Goal: Information Seeking & Learning: Check status

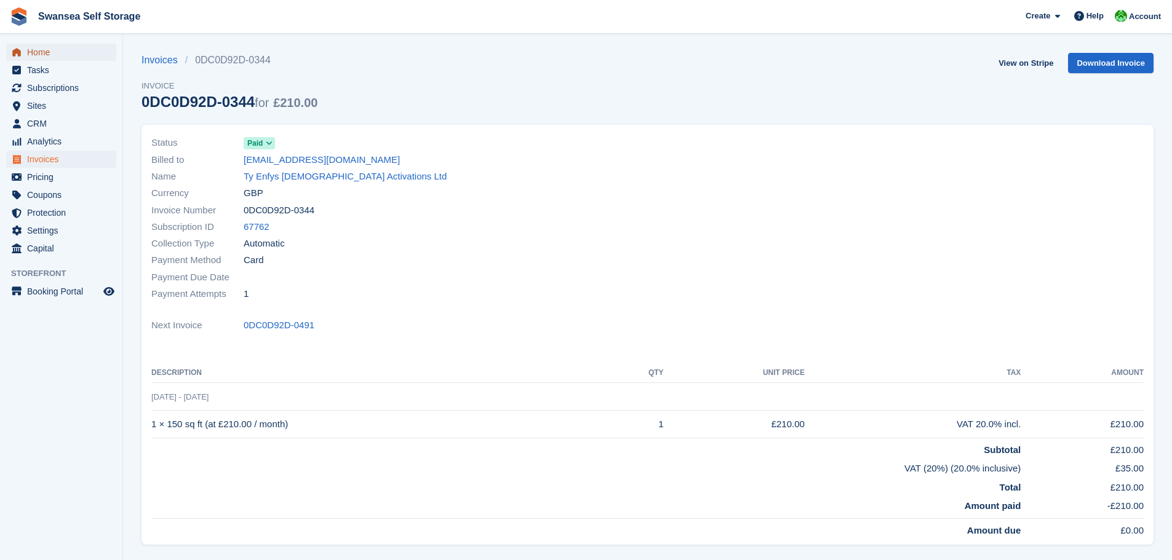
click at [38, 58] on span "Home" at bounding box center [64, 52] width 74 height 17
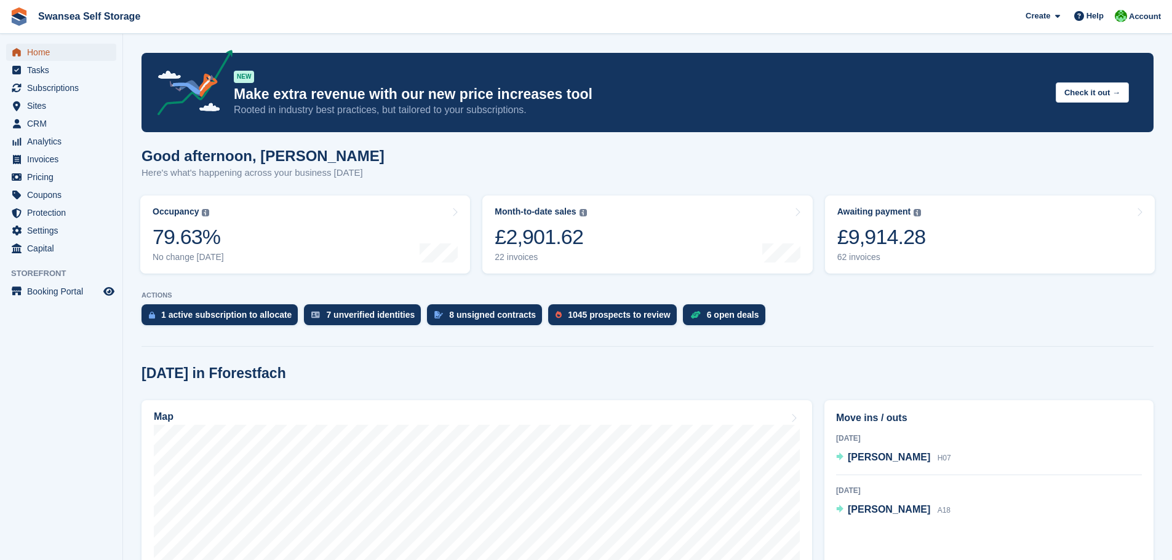
click at [36, 53] on span "Home" at bounding box center [64, 52] width 74 height 17
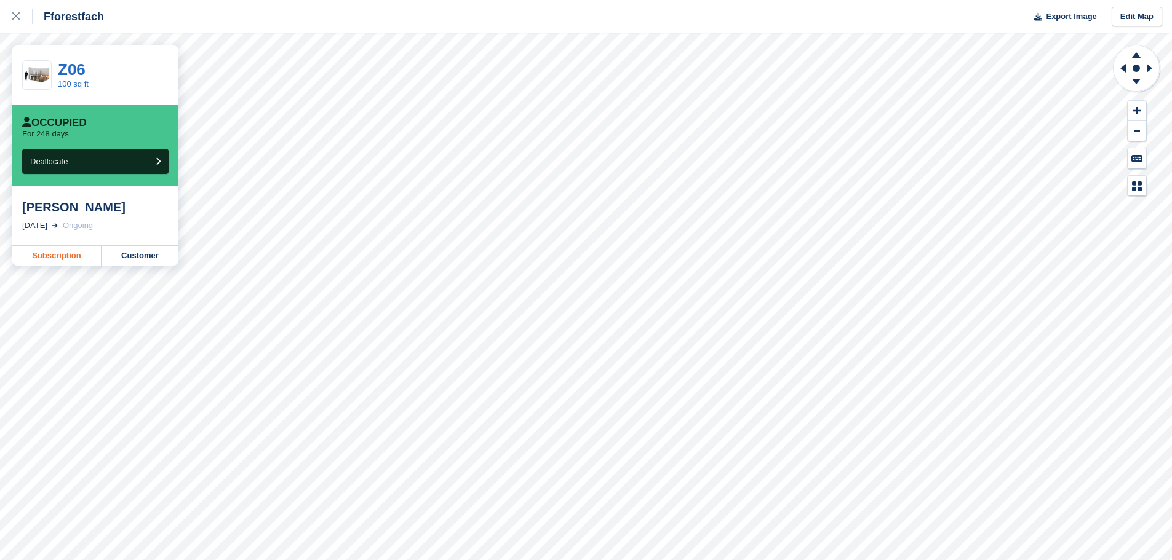
click at [51, 253] on link "Subscription" at bounding box center [56, 256] width 89 height 20
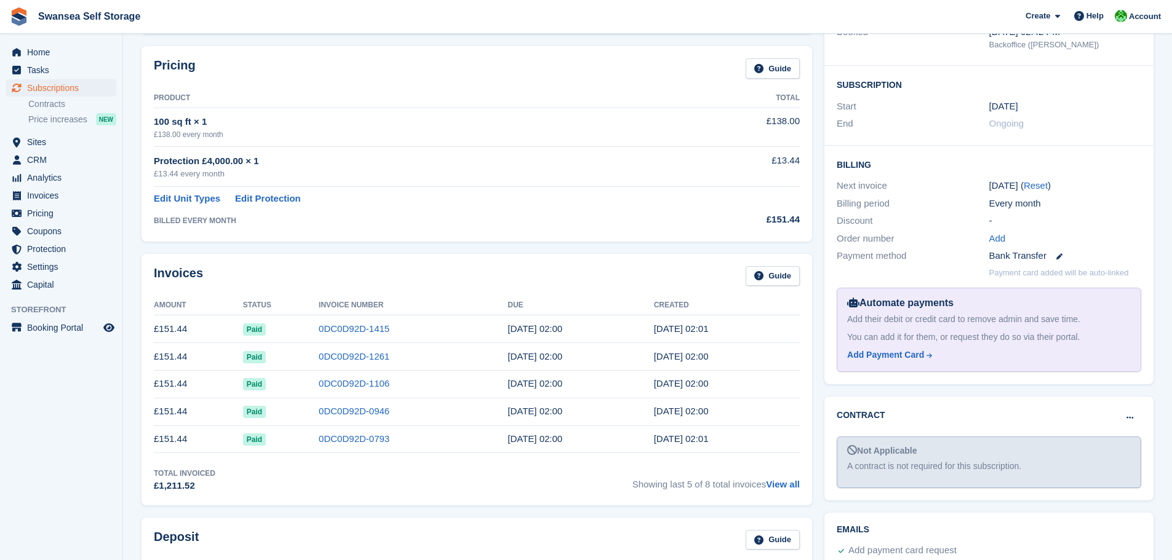
scroll to position [184, 0]
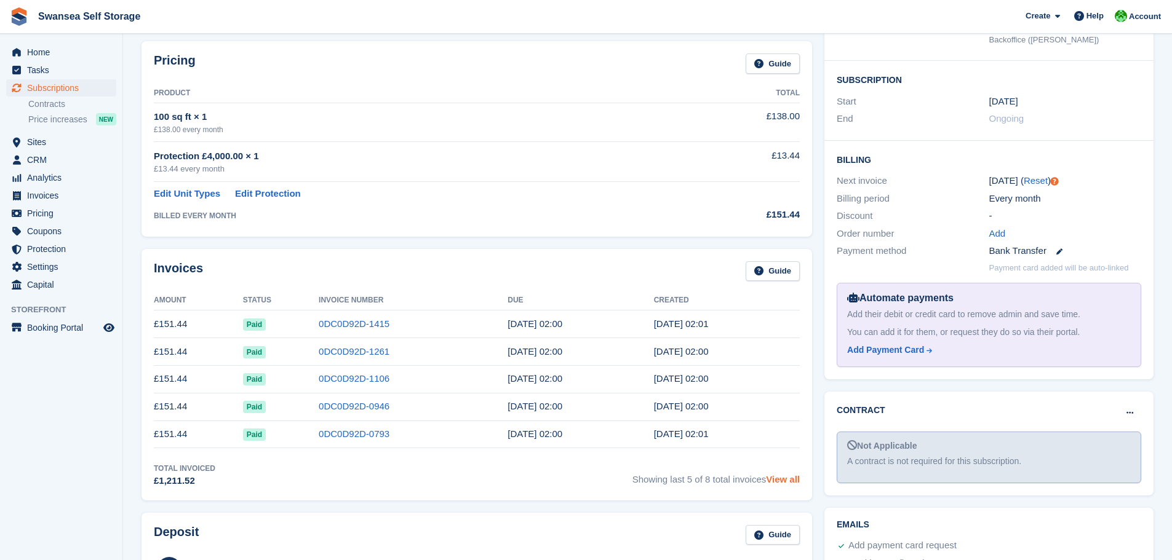
click at [796, 482] on link "View all" at bounding box center [783, 479] width 34 height 10
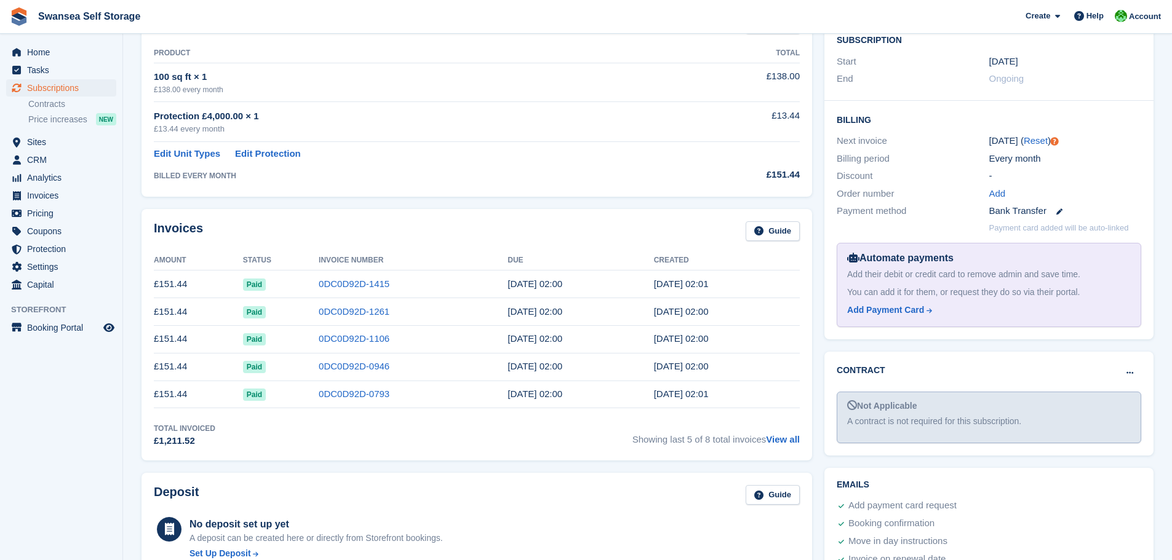
scroll to position [246, 0]
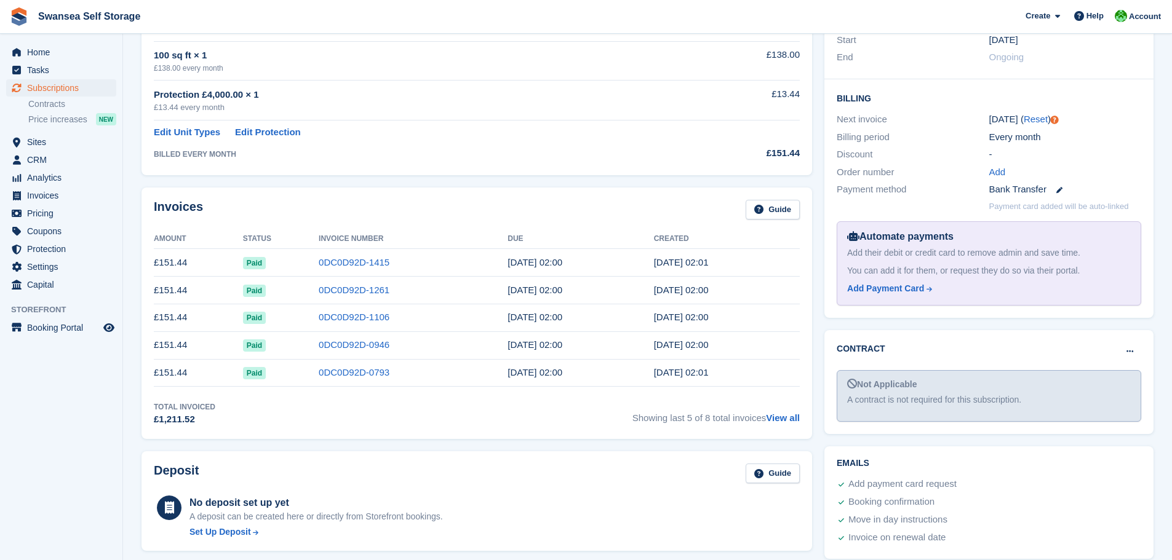
click at [370, 408] on div "Total Invoiced £1,211.52 Showing last 5 of 8 total invoices View all" at bounding box center [477, 414] width 646 height 25
click at [328, 433] on div "Invoices Guide Amount Status Invoice Number Due Created £151.44 Paid 0DC0D92D-1…" at bounding box center [476, 314] width 670 height 252
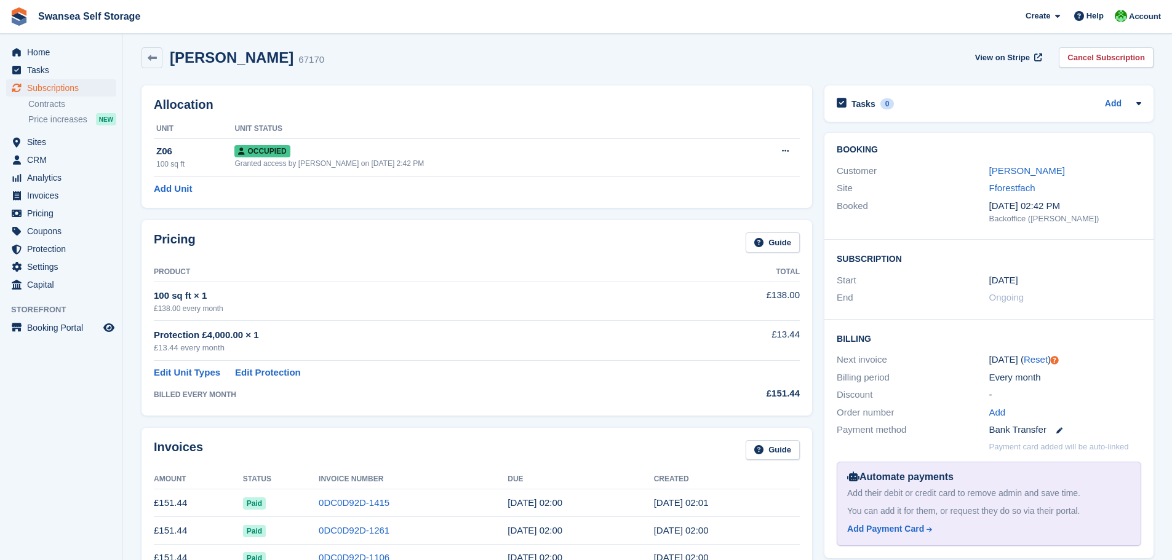
scroll to position [0, 0]
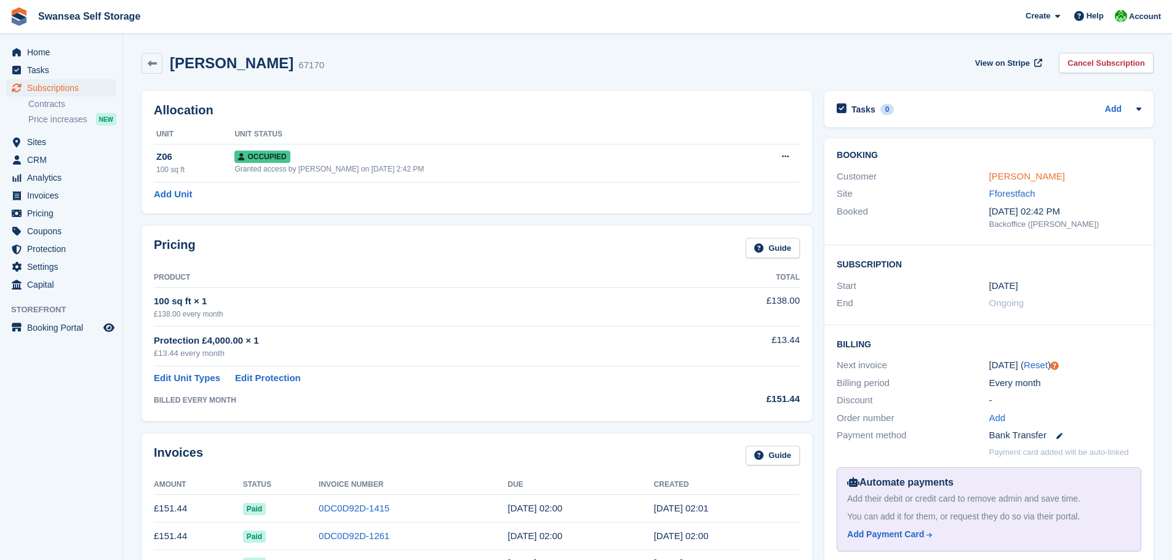
click at [1012, 180] on link "[PERSON_NAME]" at bounding box center [1027, 176] width 76 height 10
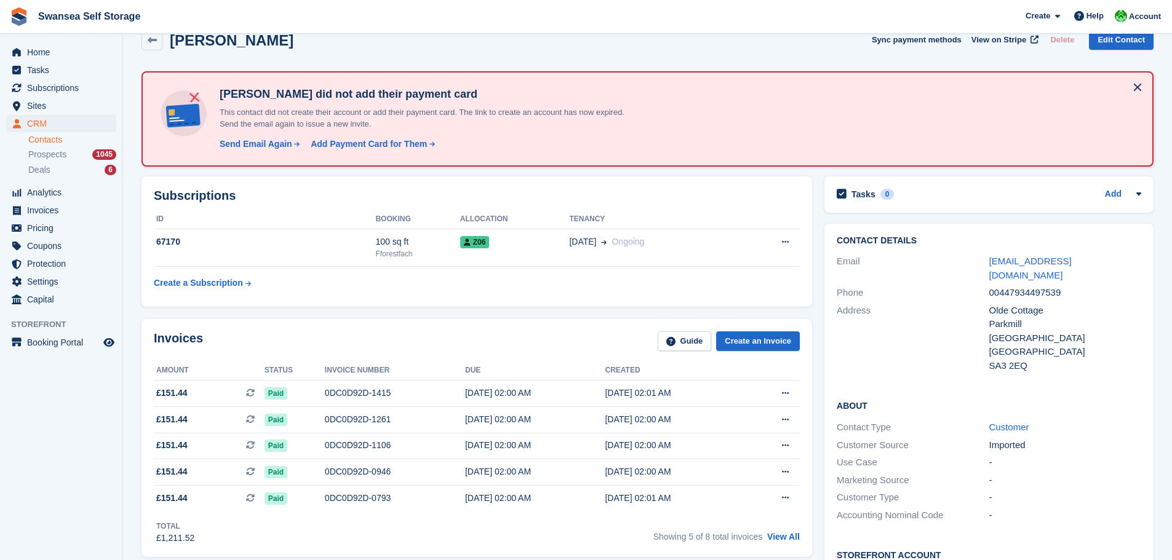
scroll to position [61, 0]
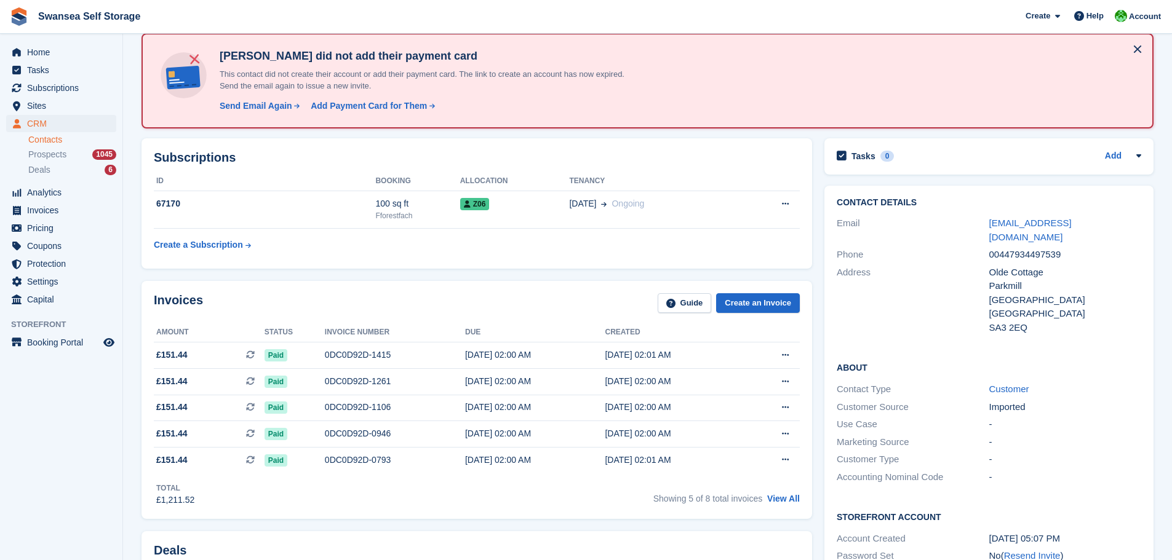
click at [1149, 361] on div "About Contact Type Customer Customer Source Imported Use Case - Marketing Sourc…" at bounding box center [988, 423] width 329 height 149
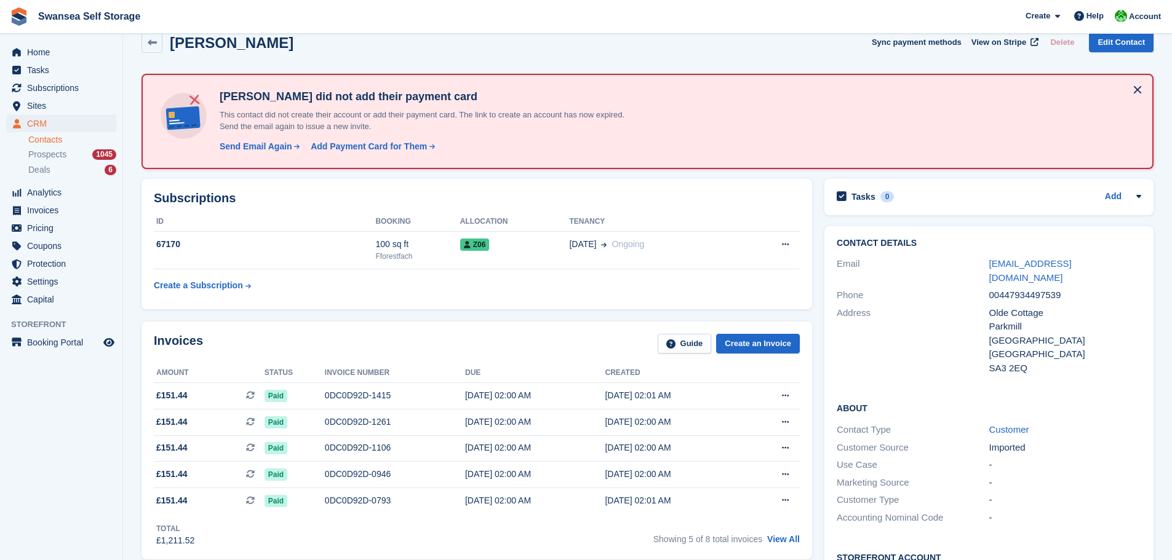
scroll to position [0, 0]
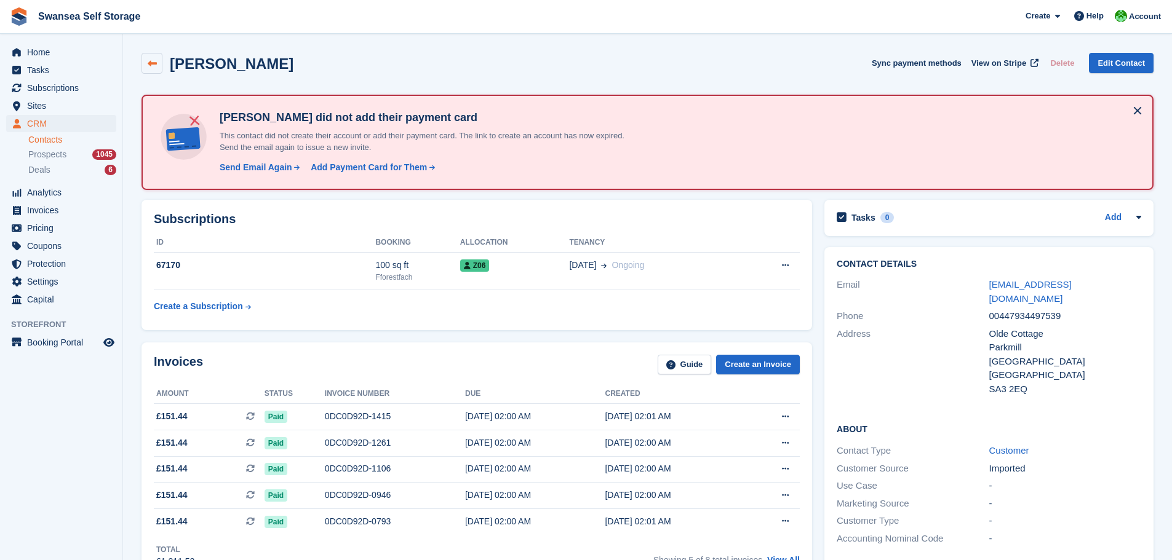
click at [145, 71] on link at bounding box center [151, 63] width 21 height 21
